Goal: Find specific page/section: Locate a particular part of the current website

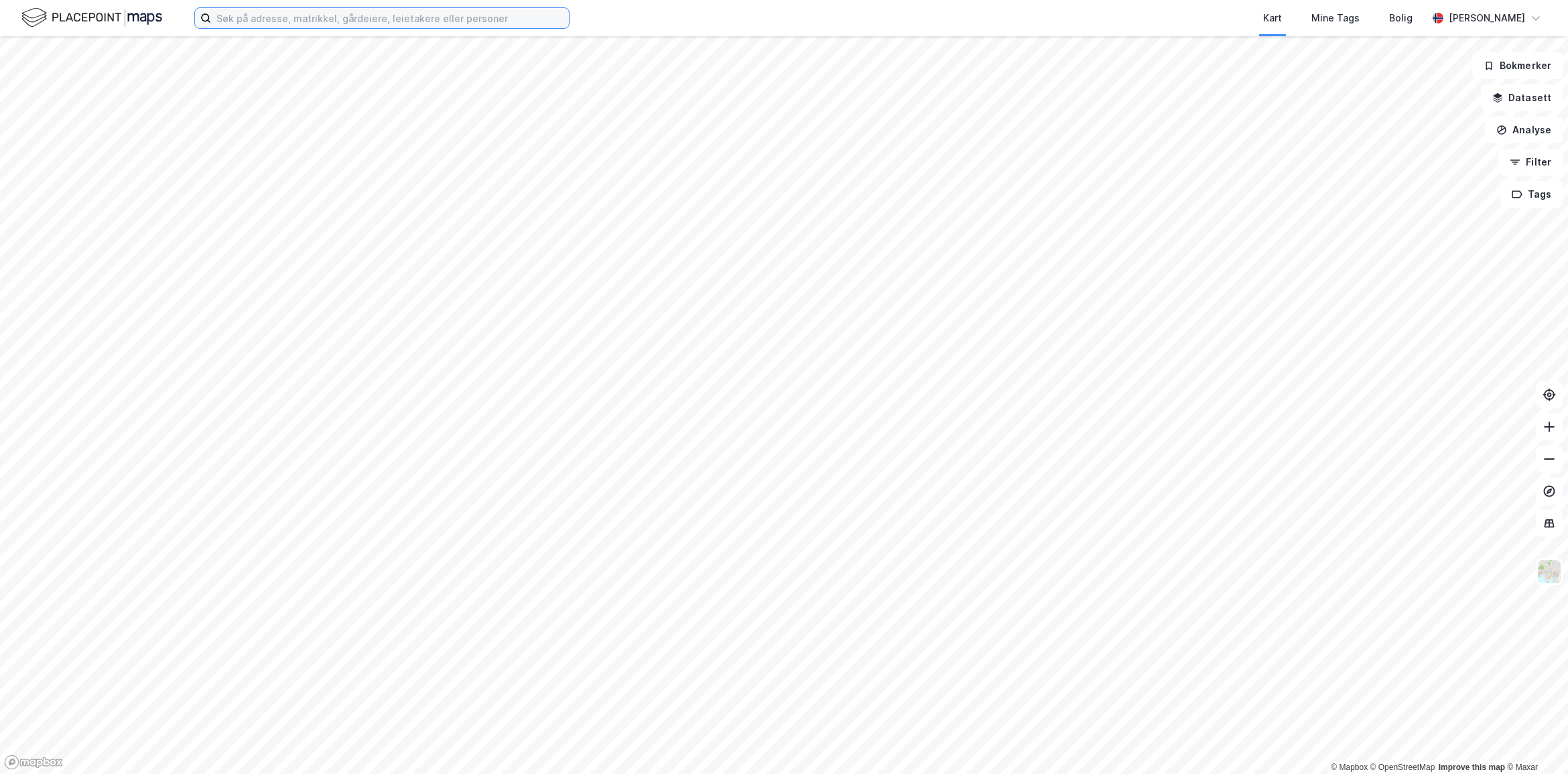
click at [276, 18] on input at bounding box center [390, 18] width 358 height 20
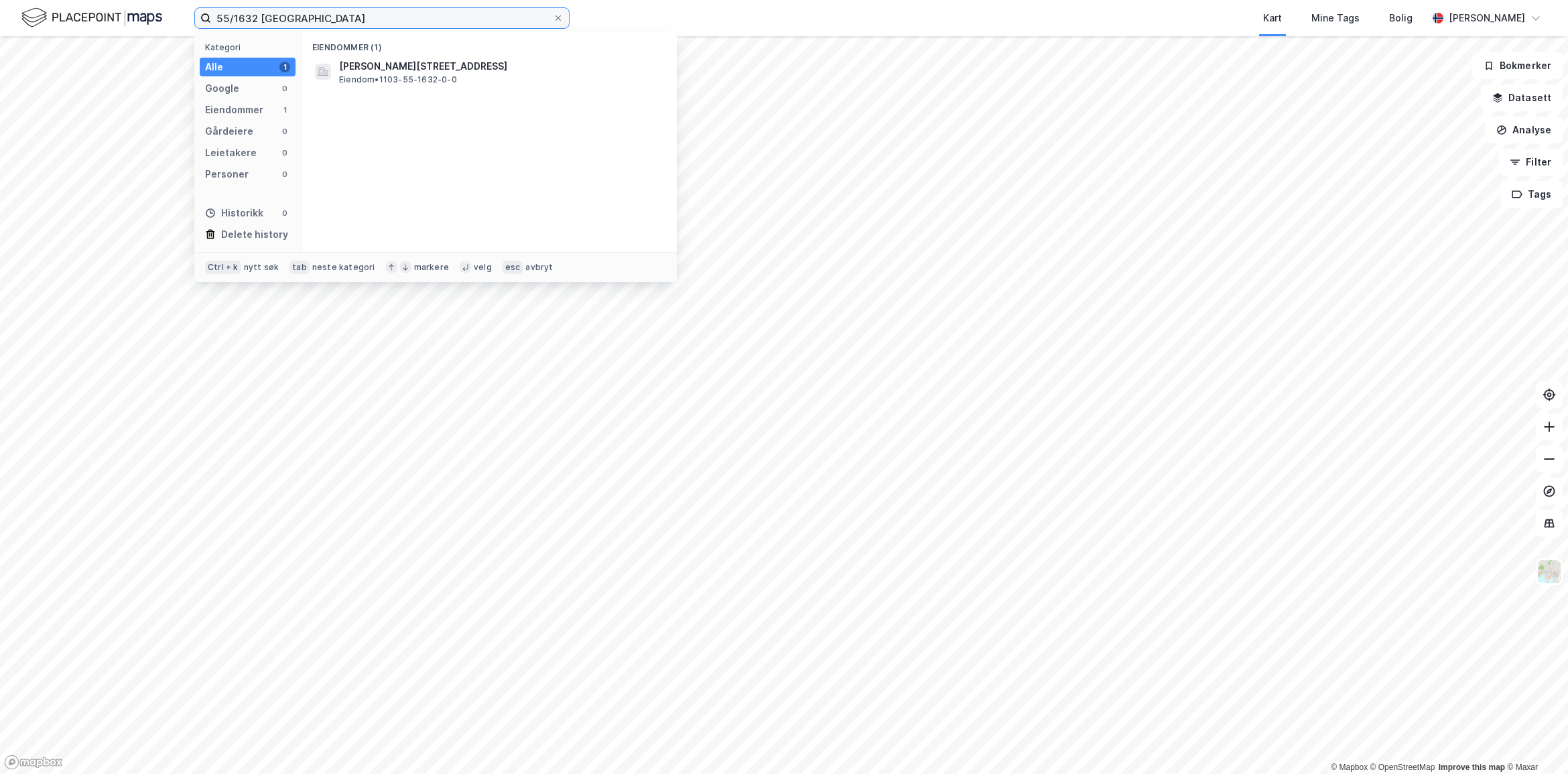
type input "55/1632 [GEOGRAPHIC_DATA]"
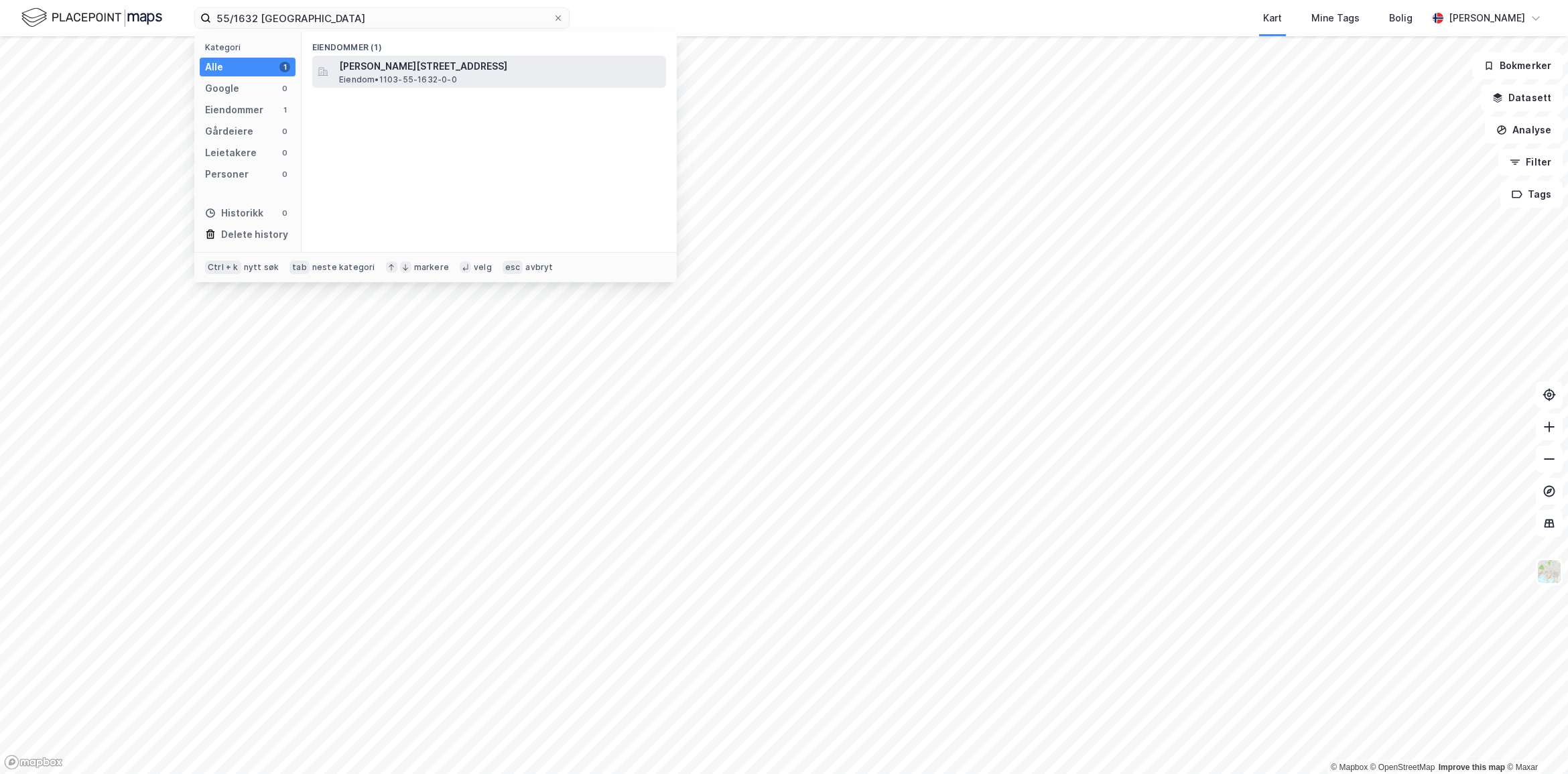
click at [488, 67] on span "[PERSON_NAME][STREET_ADDRESS]" at bounding box center [499, 66] width 322 height 16
